Goal: Navigation & Orientation: Find specific page/section

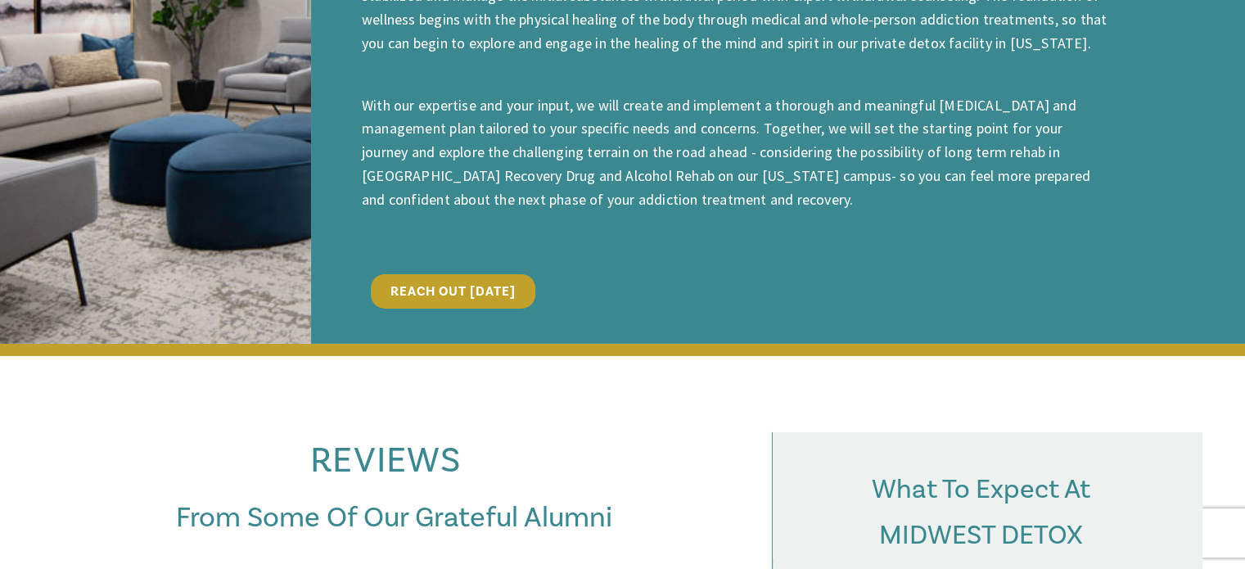
scroll to position [5206, 0]
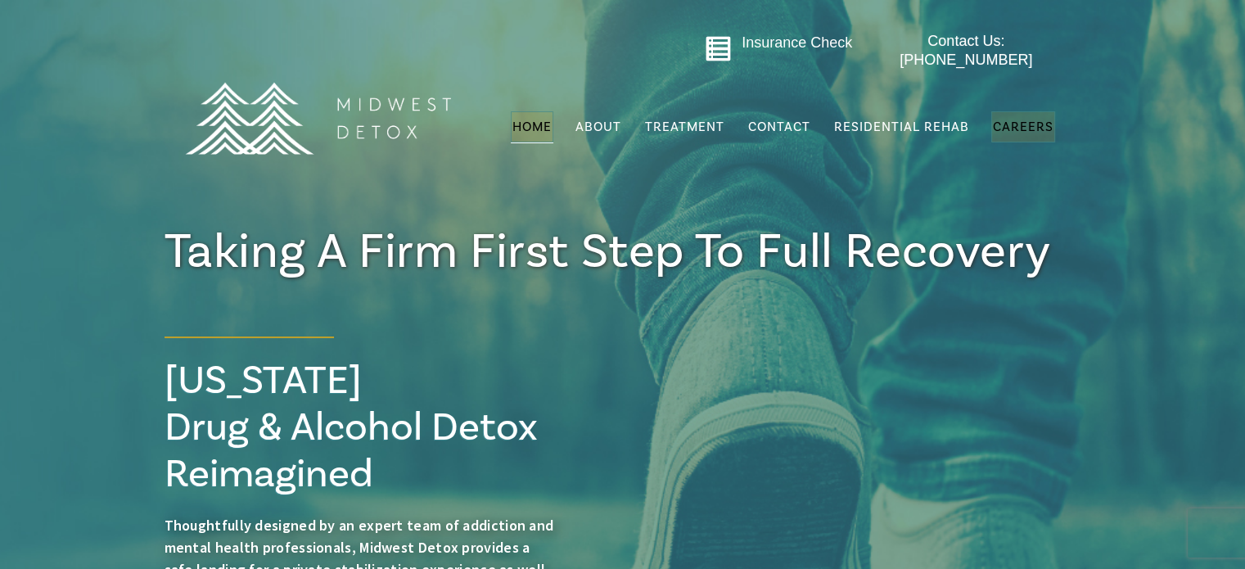
click at [1018, 119] on span "Careers" at bounding box center [1023, 127] width 61 height 16
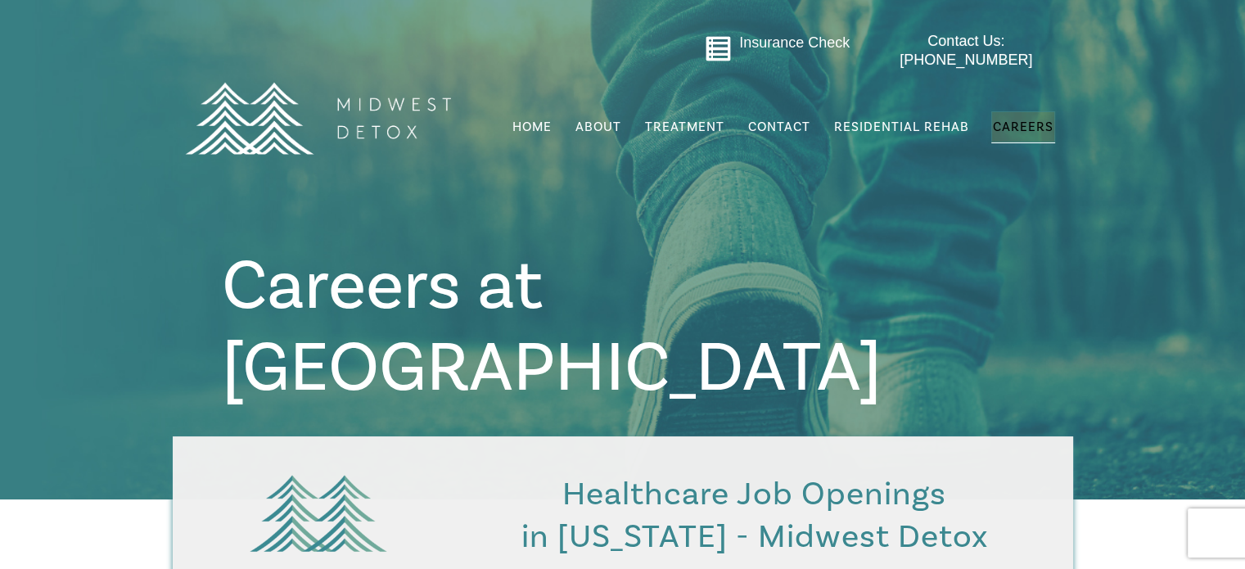
drag, startPoint x: 1251, startPoint y: 41, endPoint x: 1255, endPoint y: 14, distance: 27.3
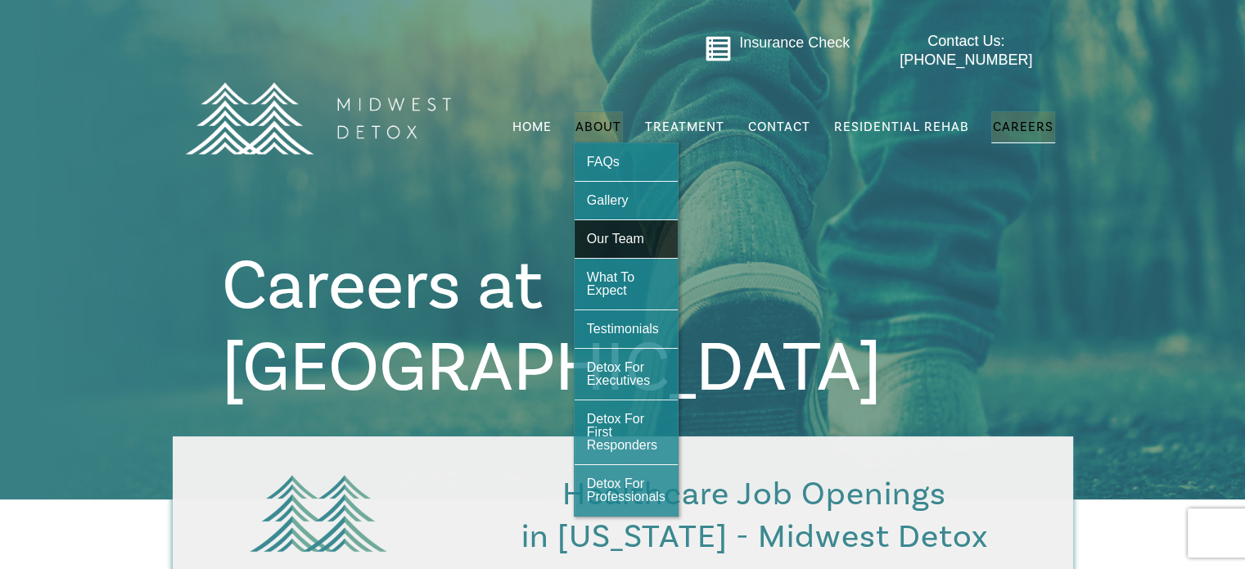
click at [612, 232] on span "Our Team" at bounding box center [615, 239] width 57 height 14
